Goal: Transaction & Acquisition: Subscribe to service/newsletter

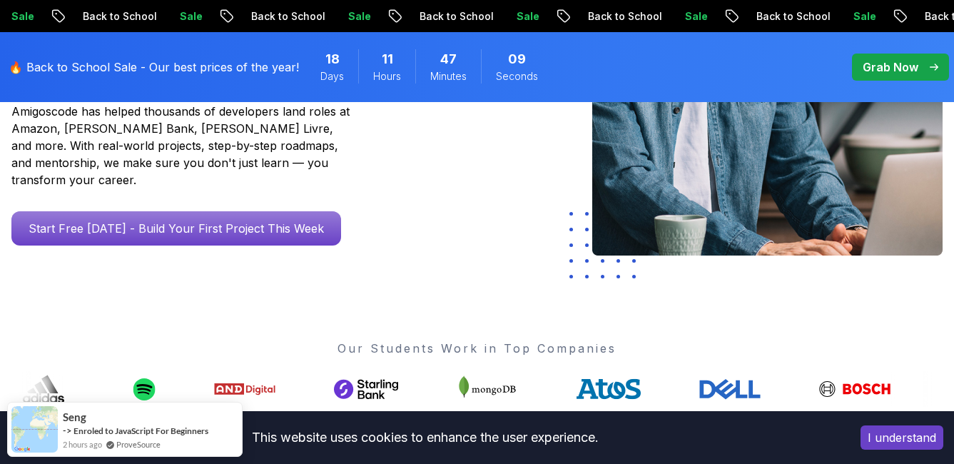
scroll to position [571, 0]
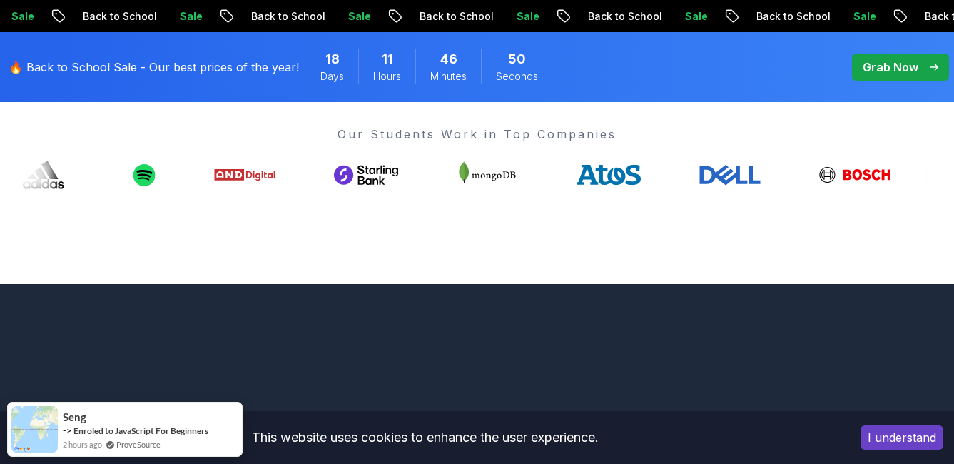
click at [868, 64] on p "Grab Now" at bounding box center [890, 66] width 56 height 17
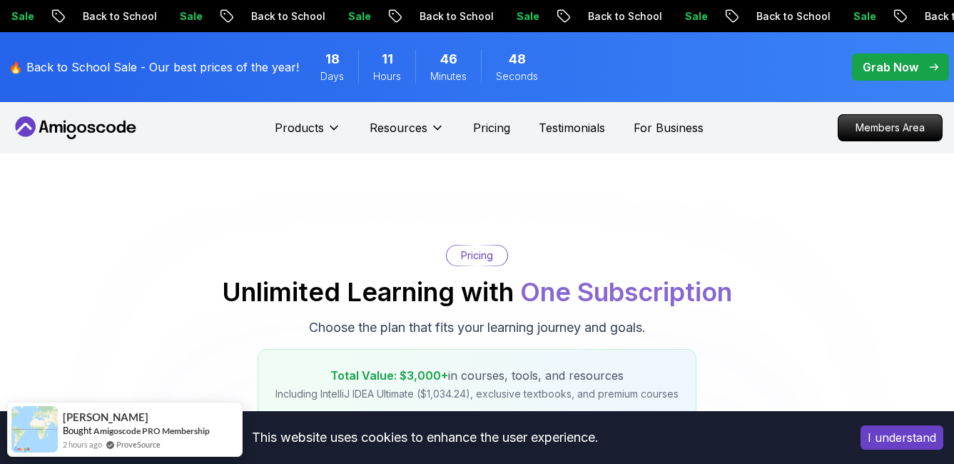
scroll to position [357, 0]
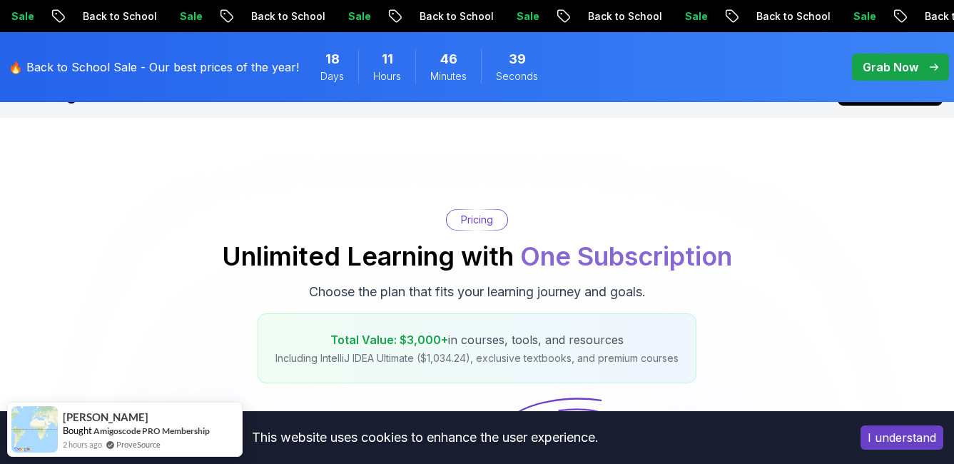
scroll to position [0, 0]
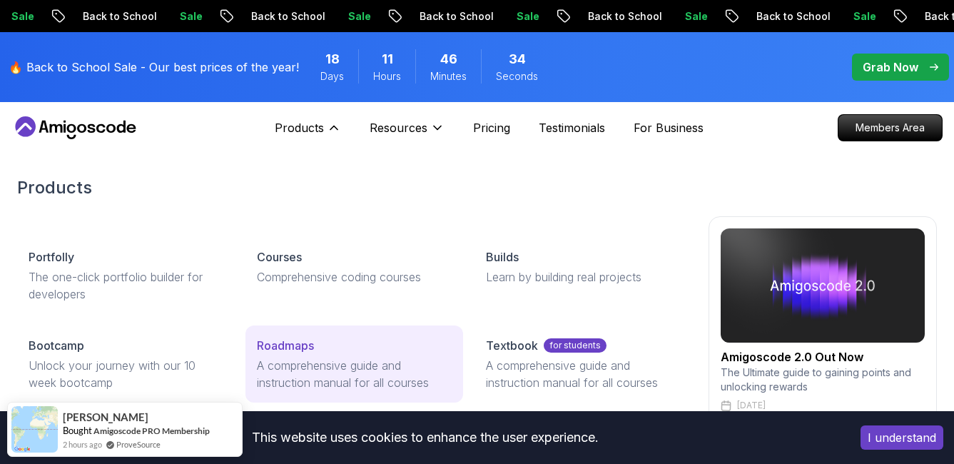
click at [287, 346] on p "Roadmaps" at bounding box center [285, 345] width 57 height 17
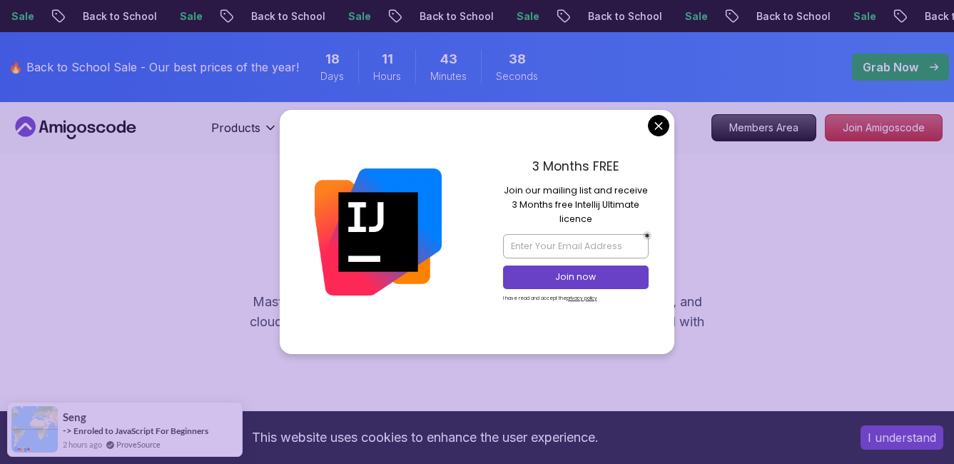
drag, startPoint x: 658, startPoint y: 121, endPoint x: 643, endPoint y: 81, distance: 43.3
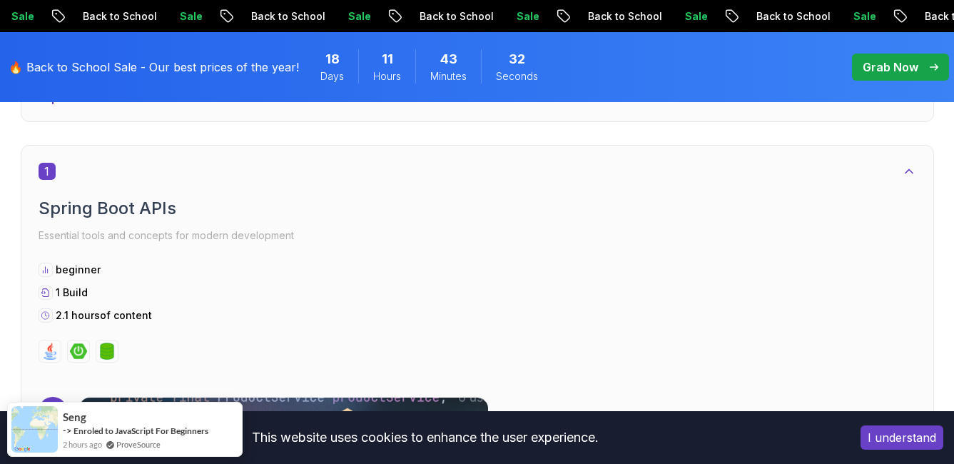
scroll to position [784, 0]
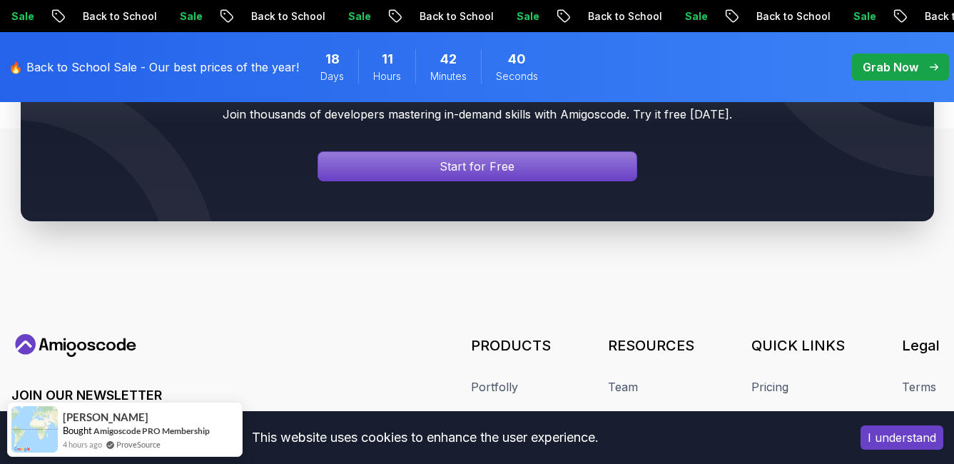
scroll to position [11044, 0]
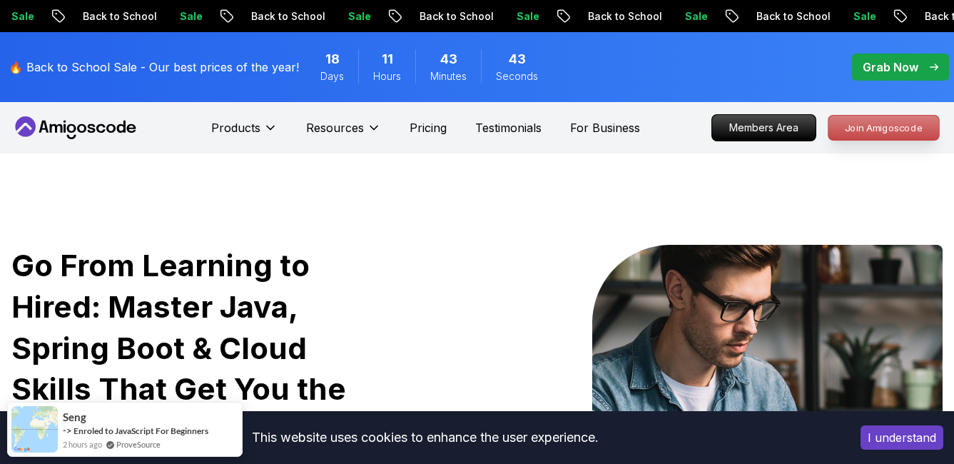
click at [885, 123] on p "Join Amigoscode" at bounding box center [883, 128] width 111 height 24
